Goal: Check status: Check status

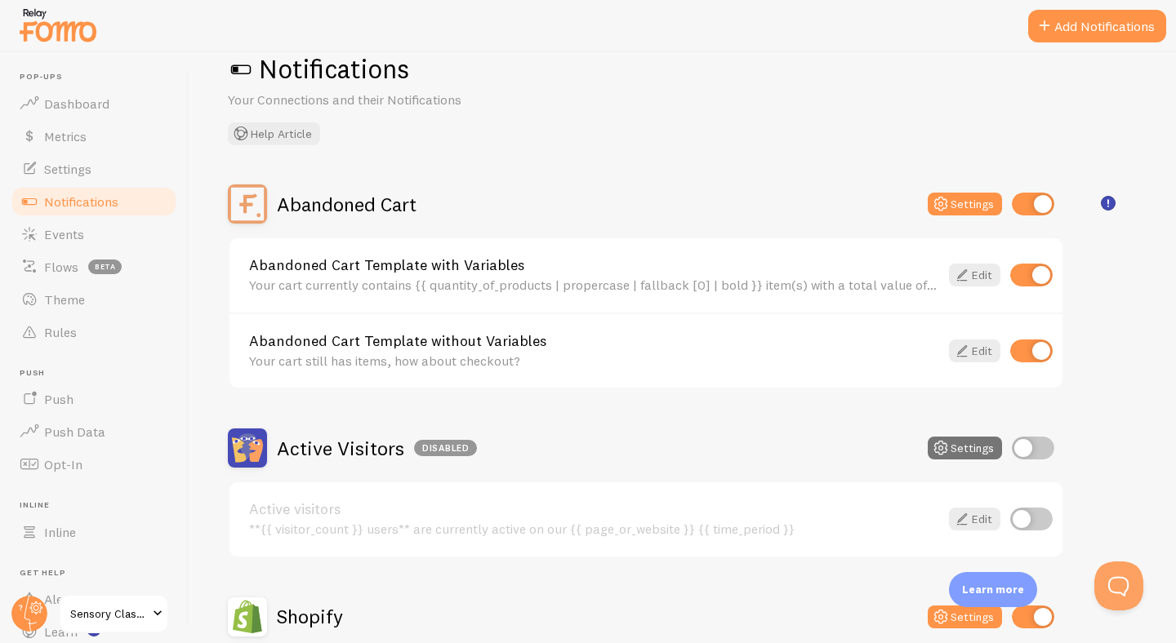
scroll to position [44, 0]
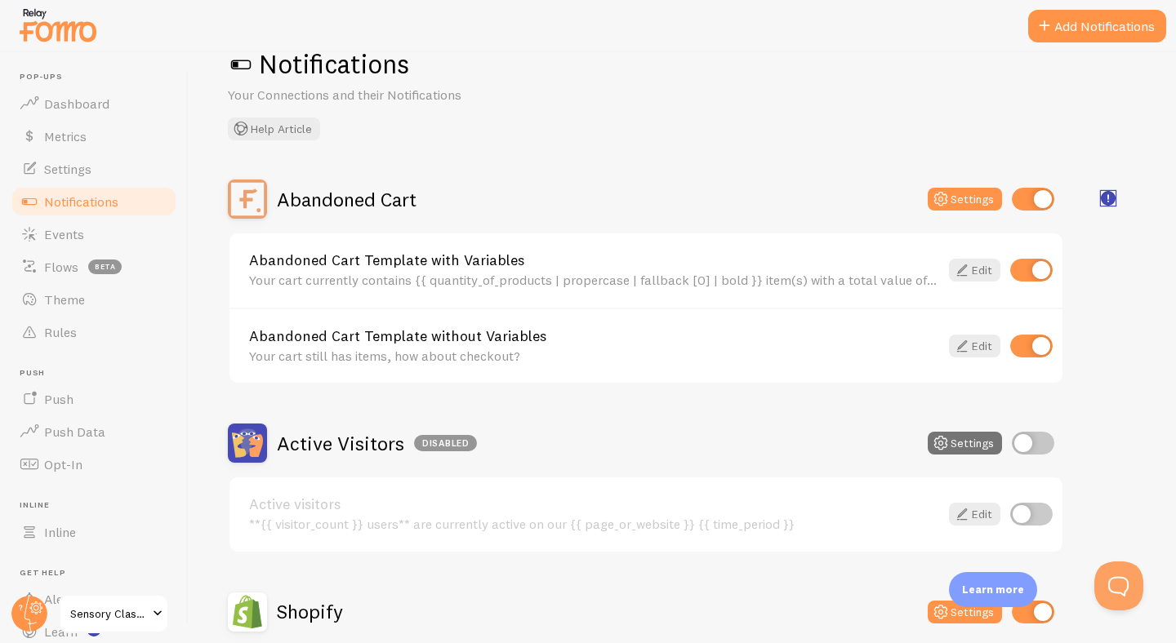
click at [1111, 201] on rect "<p>🛍️ For Shopify Users</p><p>To use the <strong>Abandoned Cart with Variables<…" at bounding box center [1108, 199] width 14 height 14
click at [1104, 196] on rect "<p>🛍️ For Shopify Users</p><p>To use the <strong>Abandoned Cart with Variables<…" at bounding box center [1108, 197] width 14 height 14
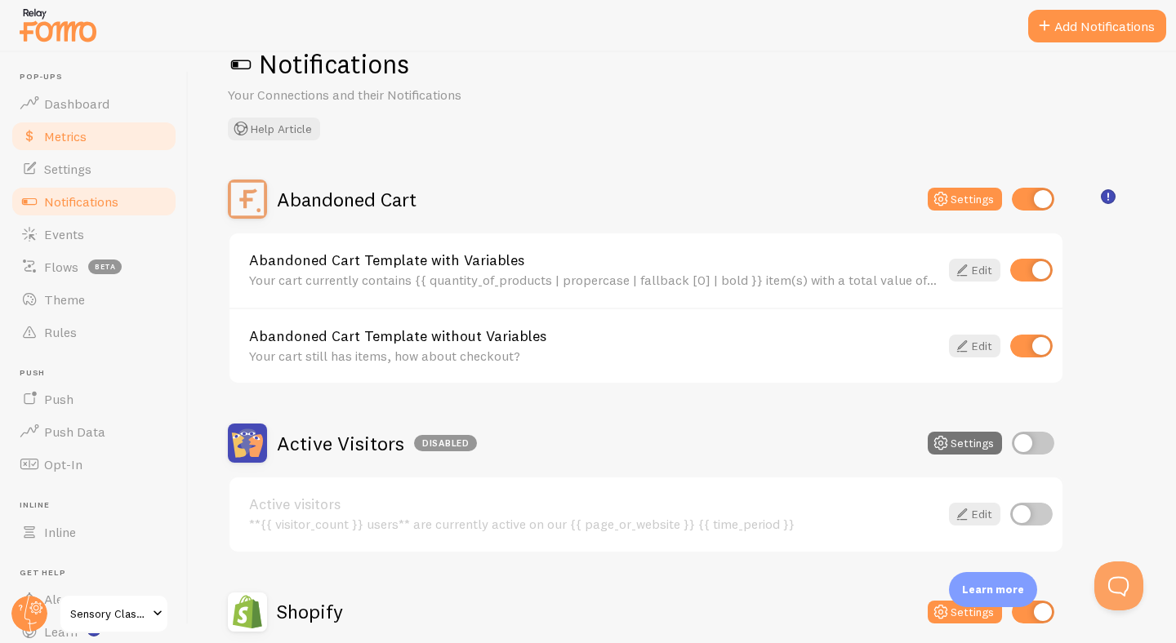
click at [61, 131] on span "Metrics" at bounding box center [65, 136] width 42 height 16
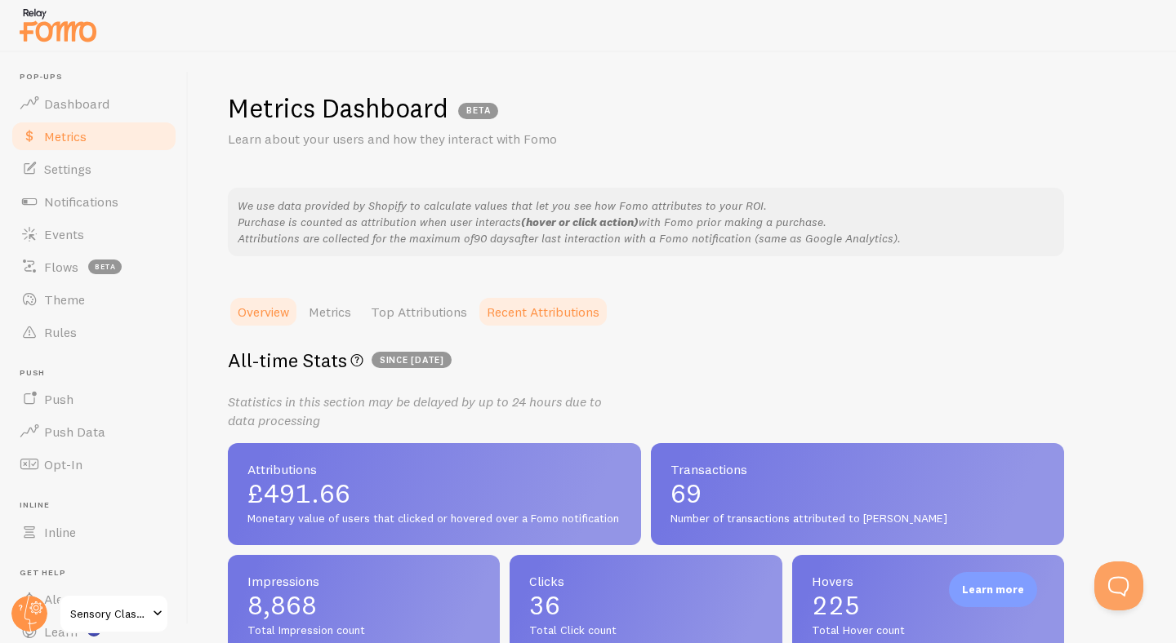
click at [574, 310] on link "Recent Attributions" at bounding box center [543, 312] width 132 height 33
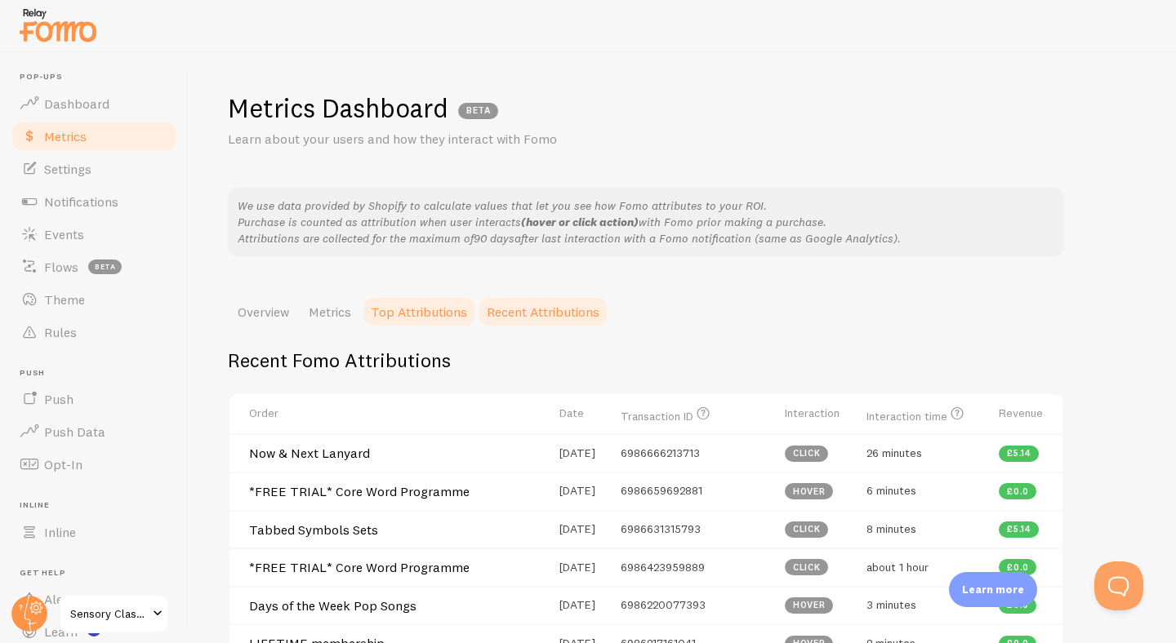
click at [420, 313] on link "Top Attributions" at bounding box center [419, 312] width 116 height 33
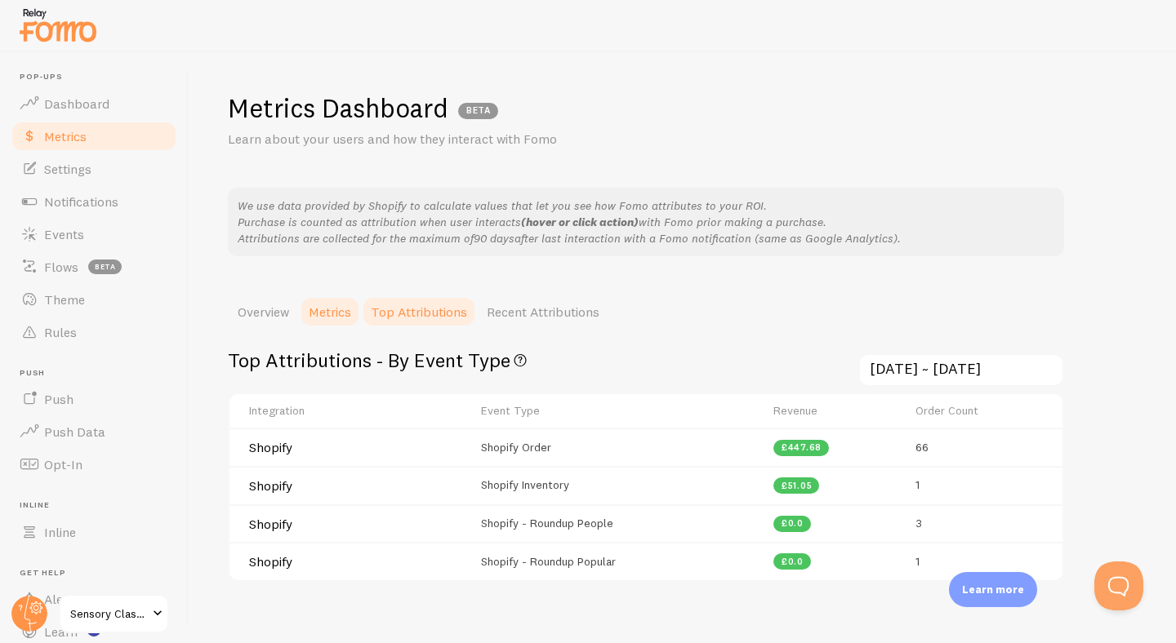
click at [321, 315] on link "Metrics" at bounding box center [330, 312] width 62 height 33
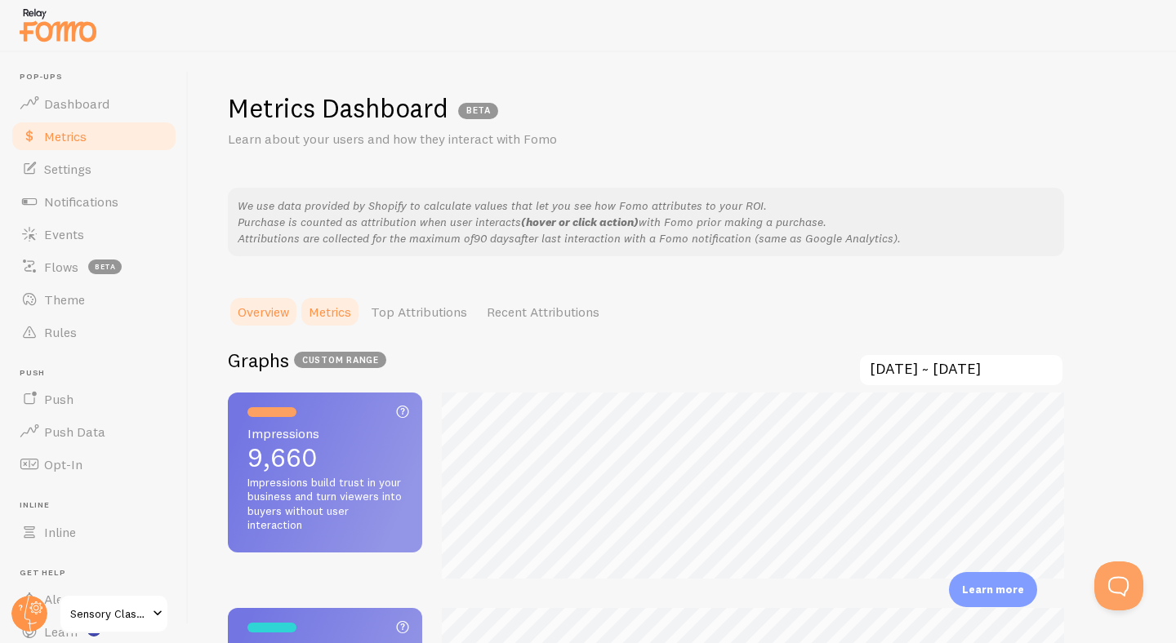
click at [262, 320] on link "Overview" at bounding box center [263, 312] width 71 height 33
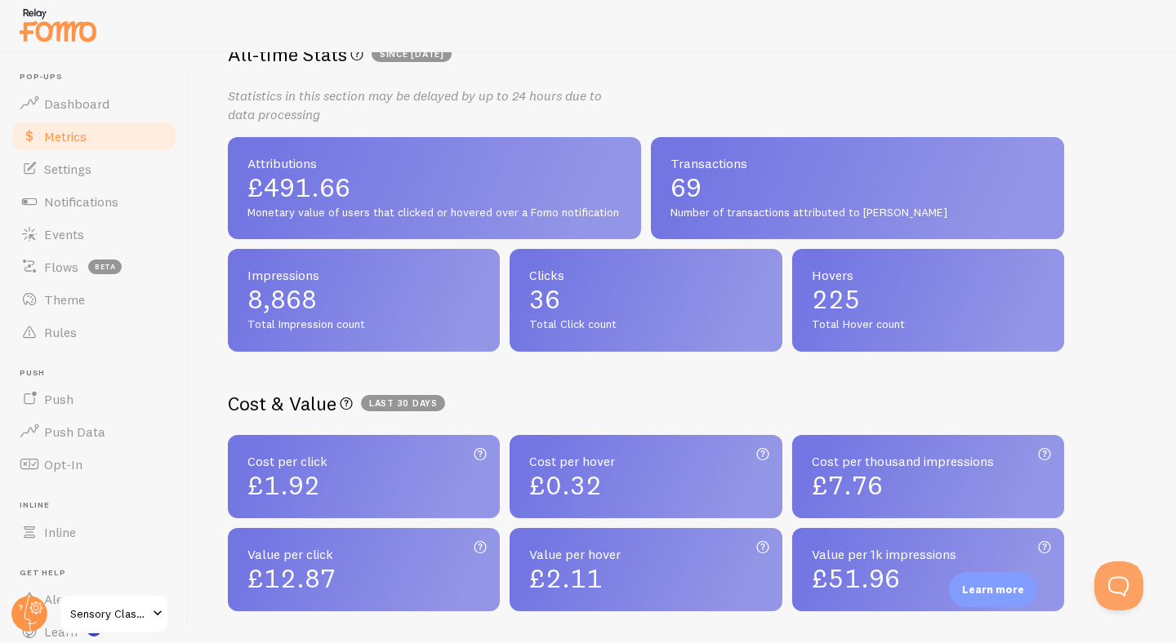
scroll to position [308, 0]
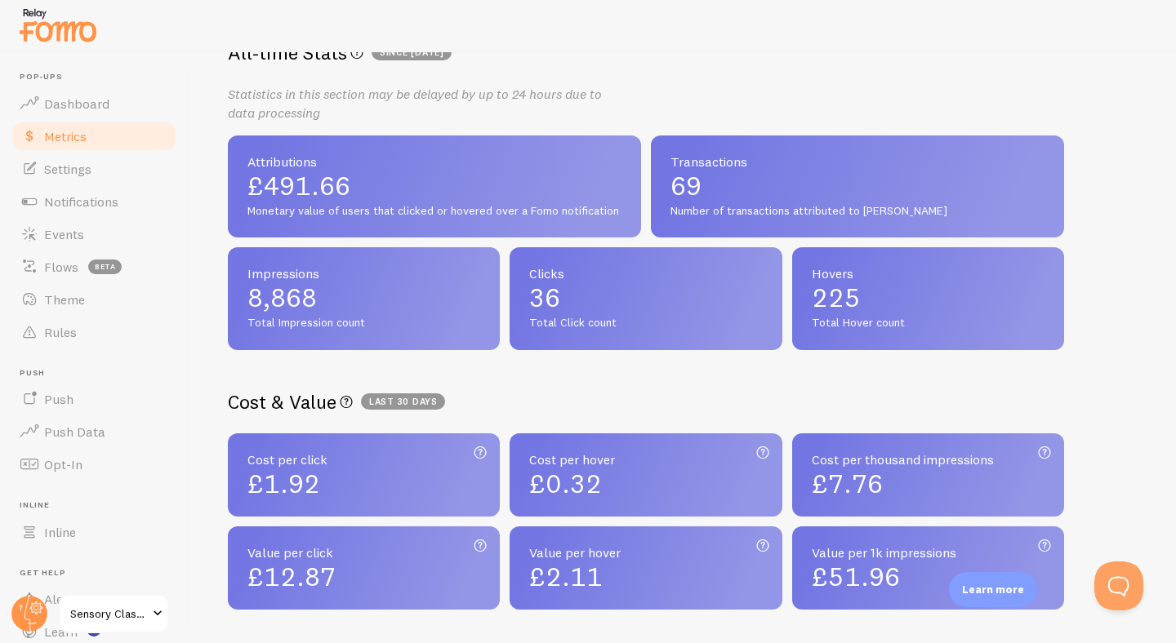
click at [742, 196] on span "69" at bounding box center [857, 186] width 374 height 26
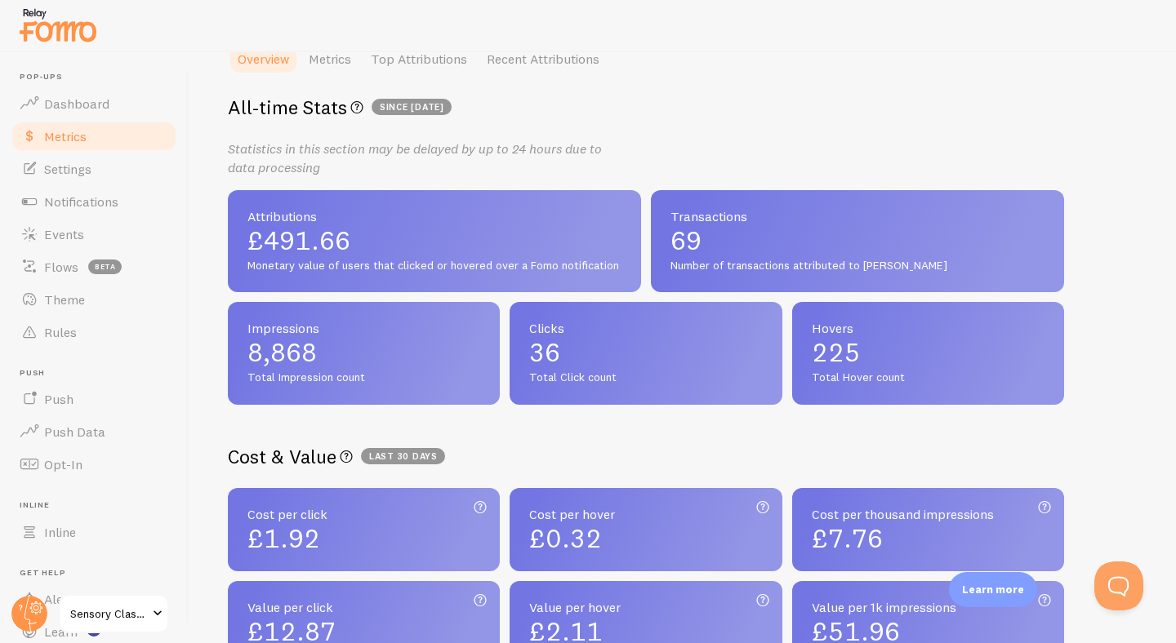
scroll to position [0, 0]
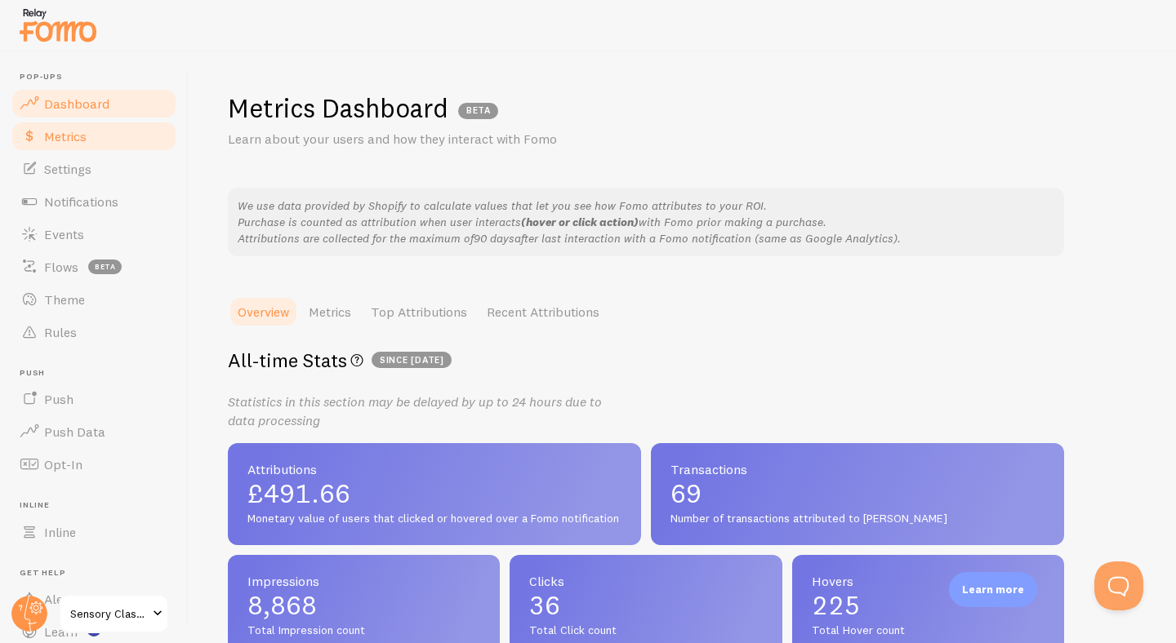
click at [114, 110] on link "Dashboard" at bounding box center [94, 103] width 168 height 33
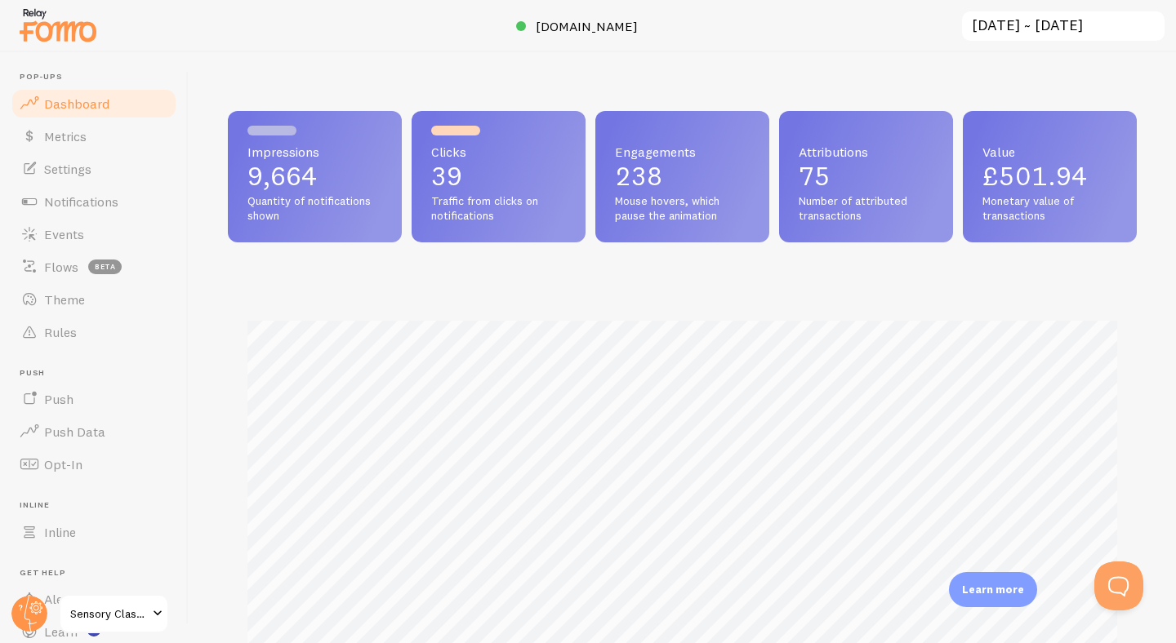
scroll to position [429, 909]
